Goal: Information Seeking & Learning: Learn about a topic

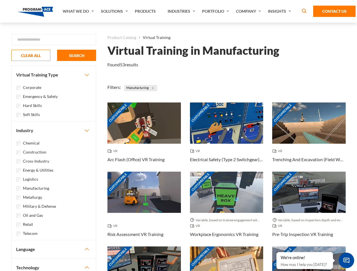
click at [79, 11] on link "What We Do" at bounding box center [79, 11] width 38 height 23
click at [115, 11] on link "Solutions" at bounding box center [115, 11] width 34 height 23
click at [182, 11] on link "Industries" at bounding box center [182, 11] width 34 height 23
click at [249, 11] on link "Company" at bounding box center [249, 11] width 32 height 23
click at [280, 11] on link "Insights" at bounding box center [280, 11] width 30 height 23
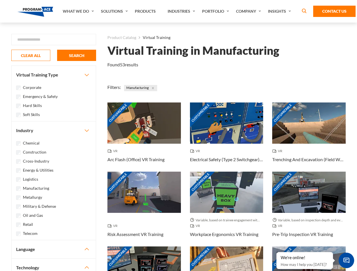
click at [0, 0] on div "Blog White Papers News" at bounding box center [0, 0] width 0 height 0
click at [0, 0] on strong "How Virtual Learning Can Enhance Workforce Productivity: A Guide for L&D Manage…" at bounding box center [0, 0] width 0 height 0
click at [346, 260] on span "Minimize live chat window" at bounding box center [346, 260] width 21 height 21
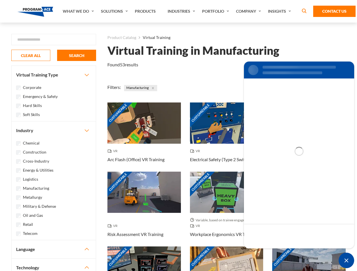
click at [276, 252] on div "Customizable" at bounding box center [308, 266] width 73 height 41
